Goal: Task Accomplishment & Management: Manage account settings

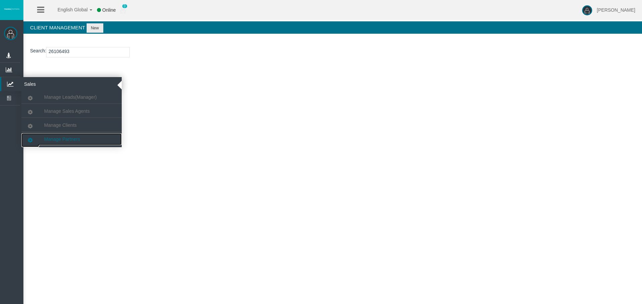
click at [57, 138] on span "Manage Partners" at bounding box center [62, 139] width 36 height 5
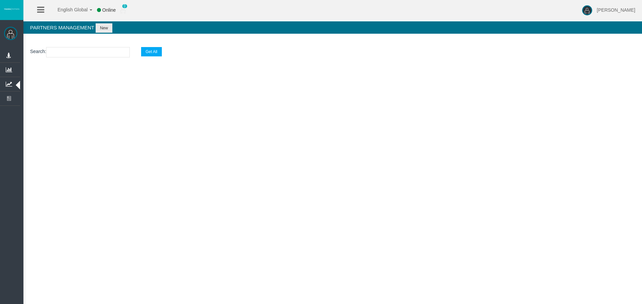
click at [60, 53] on input "text" at bounding box center [88, 52] width 84 height 10
paste input "IBlu650"
type input "IBlu650"
select select "25"
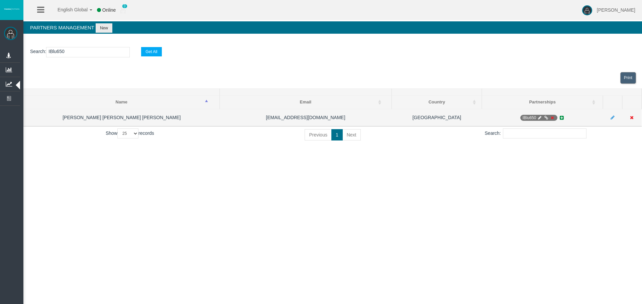
type input "IBlu650"
click at [538, 118] on icon at bounding box center [539, 118] width 5 height 4
select select "0"
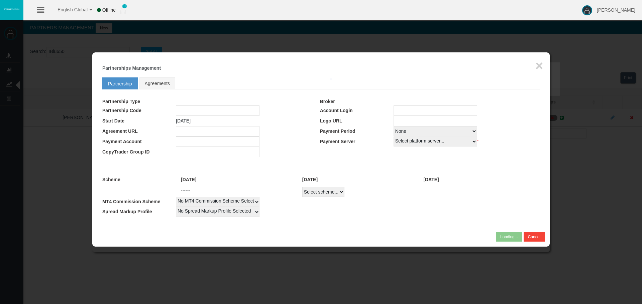
type input "IBlu650"
type input "19268724"
select select "1"
type input "19268724"
select select "1"
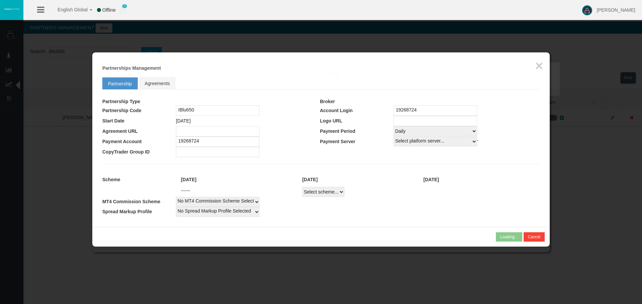
select select
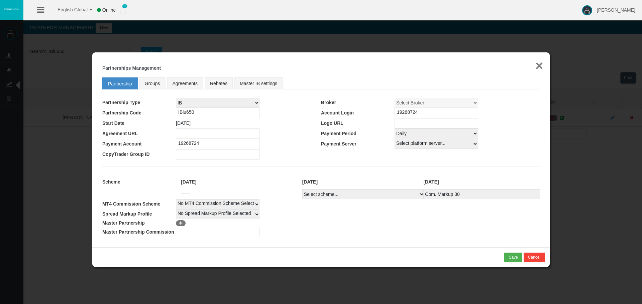
click at [541, 68] on button "×" at bounding box center [539, 65] width 8 height 13
